Goal: Information Seeking & Learning: Learn about a topic

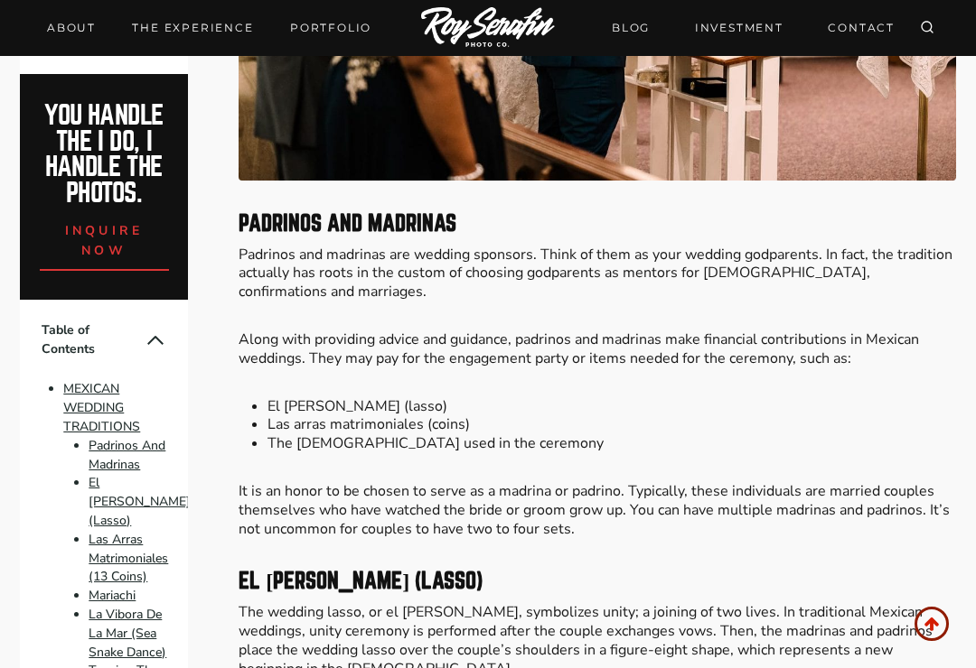
scroll to position [1490, 0]
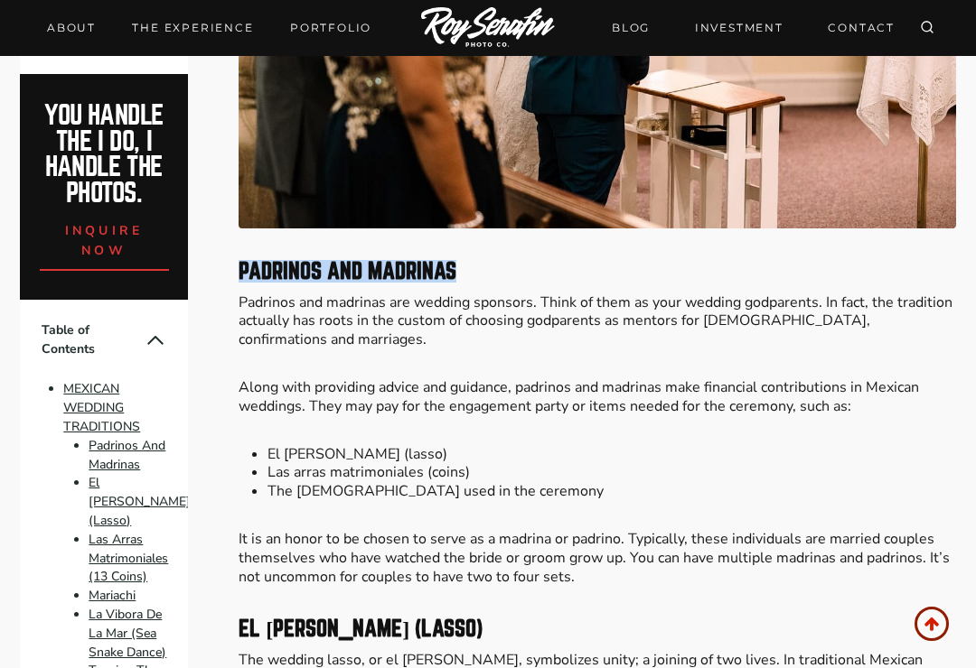
copy strong "Padrinos And Madrinas"
click at [282, 308] on p "Padrinos and madrinas are wedding sponsors. Think of them as your wedding godpa…" at bounding box center [596, 322] width 717 height 56
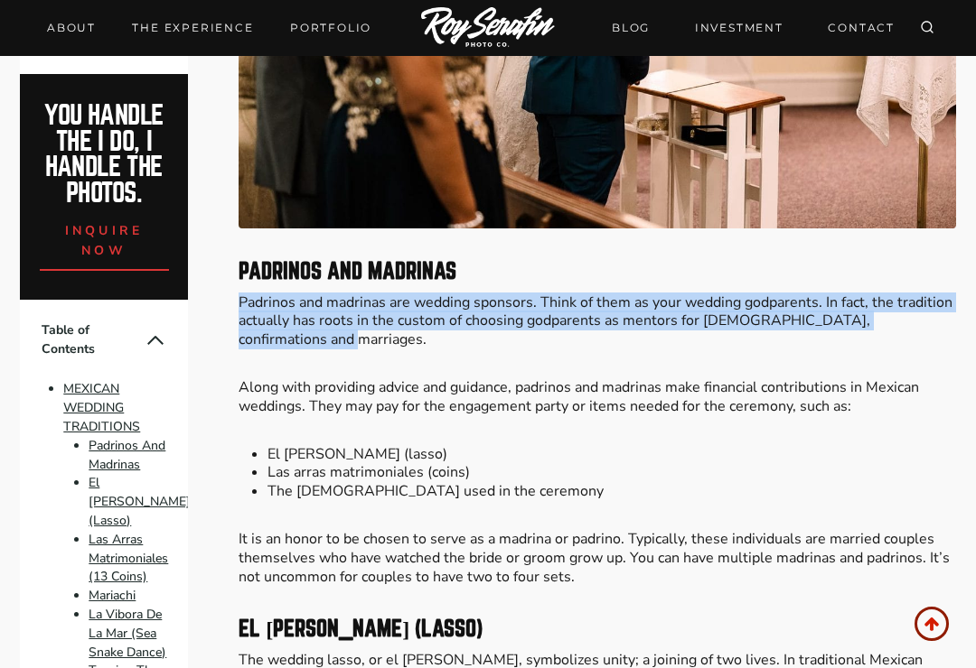
copy p "Padrinos and madrinas are wedding sponsors. Think of them as your wedding godpa…"
click at [258, 379] on p "Along with providing advice and guidance, padrinos and madrinas make financial …" at bounding box center [596, 398] width 717 height 38
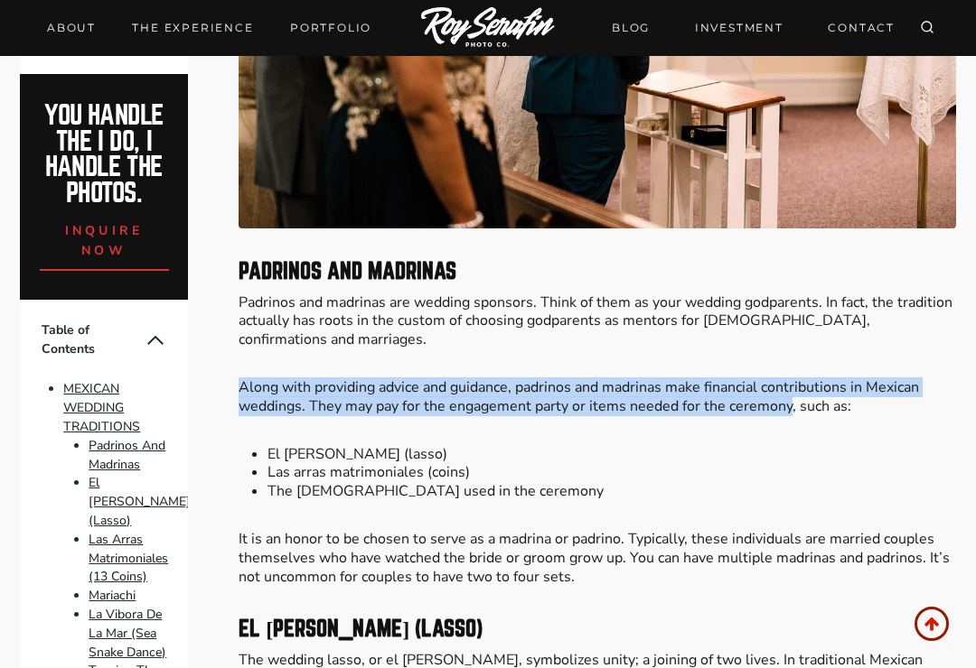
copy p "Along with providing advice and guidance, padrinos and madrinas make financial …"
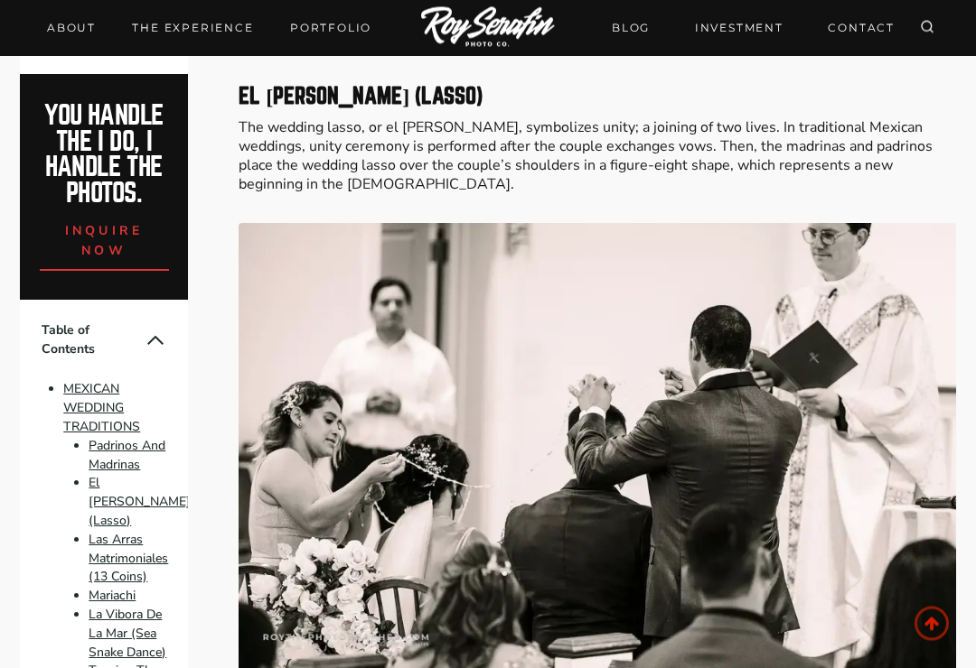
scroll to position [2023, 0]
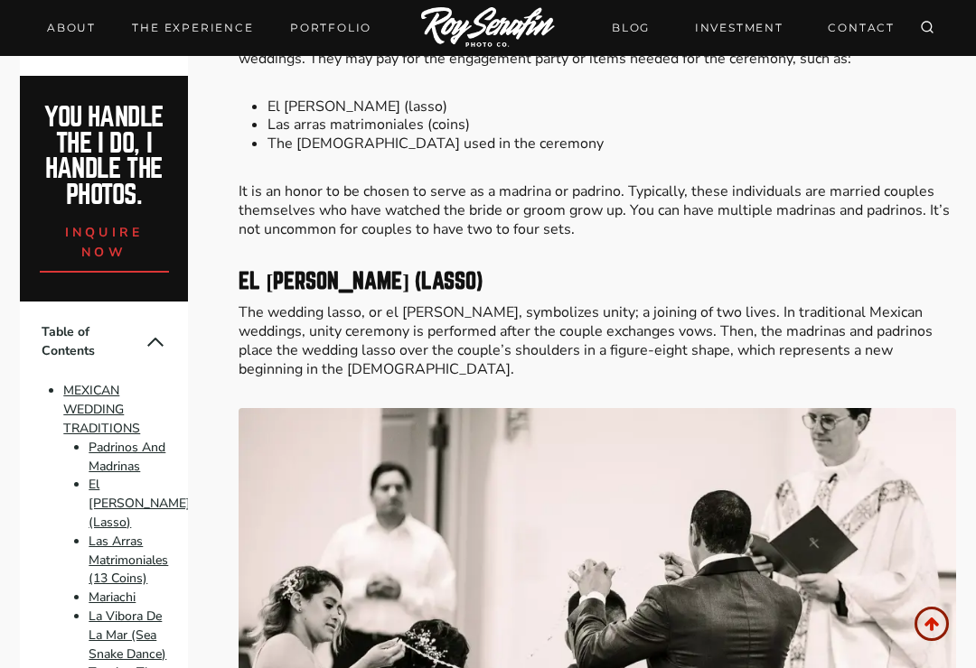
scroll to position [1834, 0]
